Goal: Information Seeking & Learning: Learn about a topic

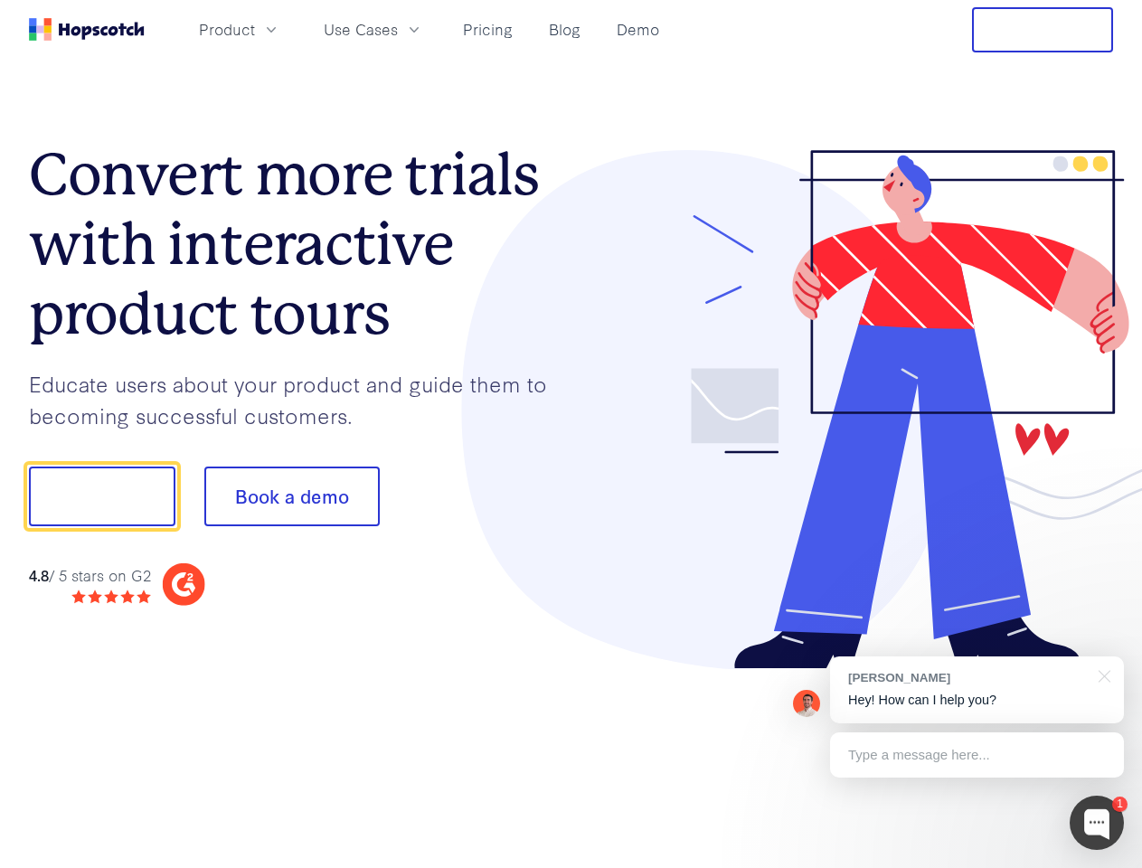
click at [572, 434] on div at bounding box center [843, 410] width 543 height 520
click at [255, 29] on span "Product" at bounding box center [227, 29] width 56 height 23
click at [398, 29] on span "Use Cases" at bounding box center [361, 29] width 74 height 23
click at [1043, 30] on button "Free Trial" at bounding box center [1042, 29] width 141 height 45
click at [101, 497] on button "Show me!" at bounding box center [102, 497] width 147 height 60
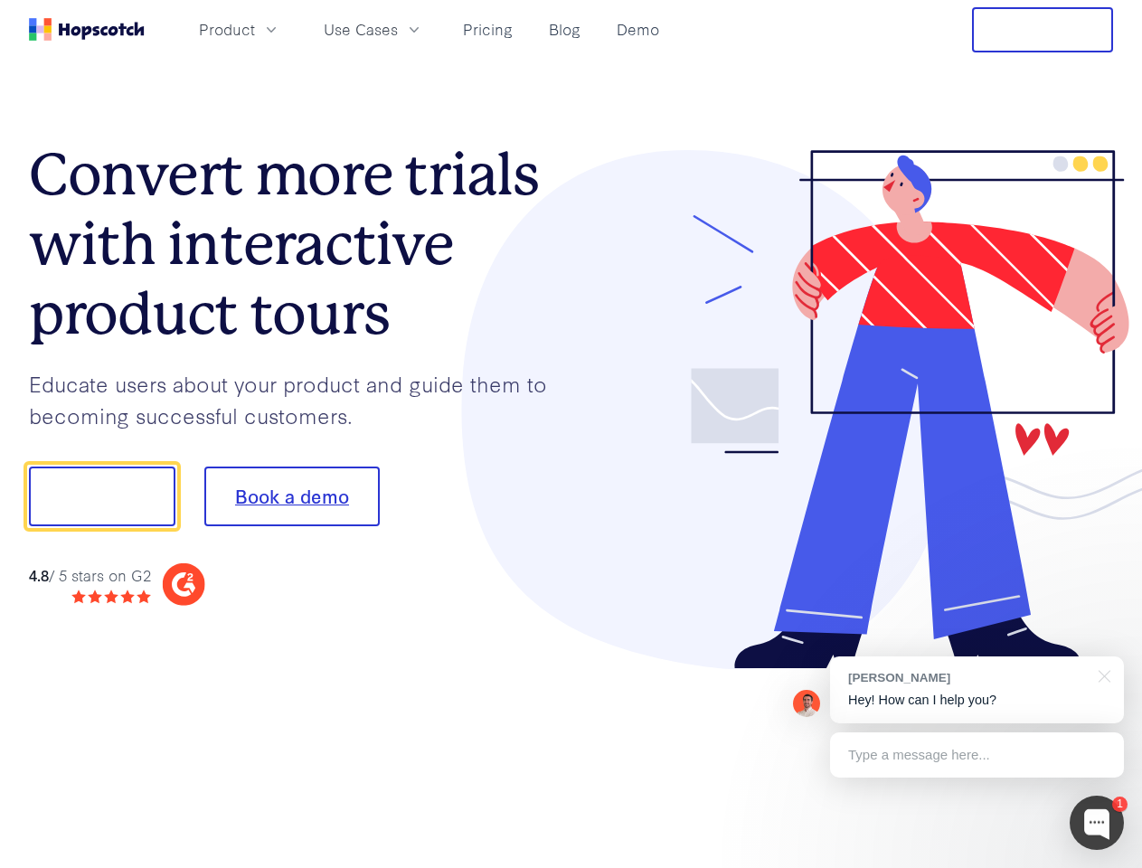
click at [291, 497] on button "Book a demo" at bounding box center [291, 497] width 175 height 60
click at [1097, 823] on div at bounding box center [1097, 823] width 54 height 54
click at [977, 690] on div "[PERSON_NAME] Hey! How can I help you?" at bounding box center [977, 690] width 294 height 67
click at [1102, 867] on div "1 [PERSON_NAME] Hey! How can I help you? Type a message here... Free live chat …" at bounding box center [571, 868] width 1142 height 0
click at [977, 755] on div at bounding box center [954, 494] width 339 height 603
